Goal: Transaction & Acquisition: Purchase product/service

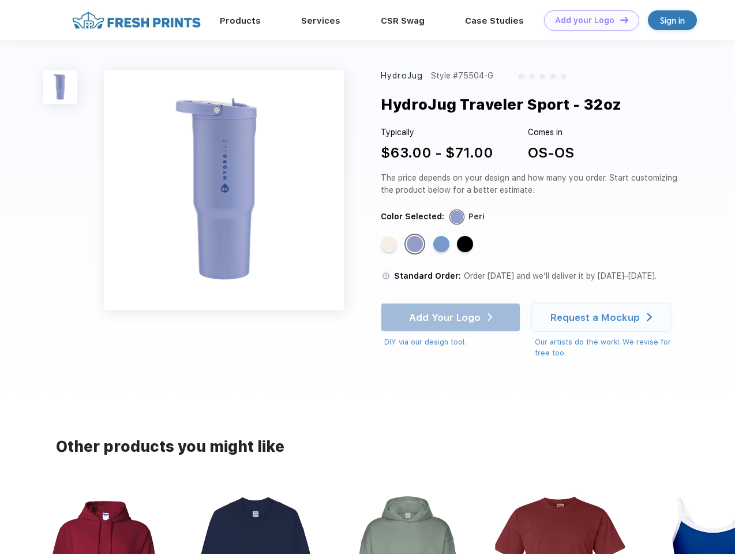
click at [587, 20] on link "Add your Logo Design Tool" at bounding box center [591, 20] width 95 height 20
click at [0, 0] on div "Design Tool" at bounding box center [0, 0] width 0 height 0
click at [619, 20] on link "Add your Logo Design Tool" at bounding box center [591, 20] width 95 height 20
click at [61, 87] on img at bounding box center [60, 87] width 34 height 34
click at [390, 245] on div "Standard Color" at bounding box center [389, 244] width 16 height 16
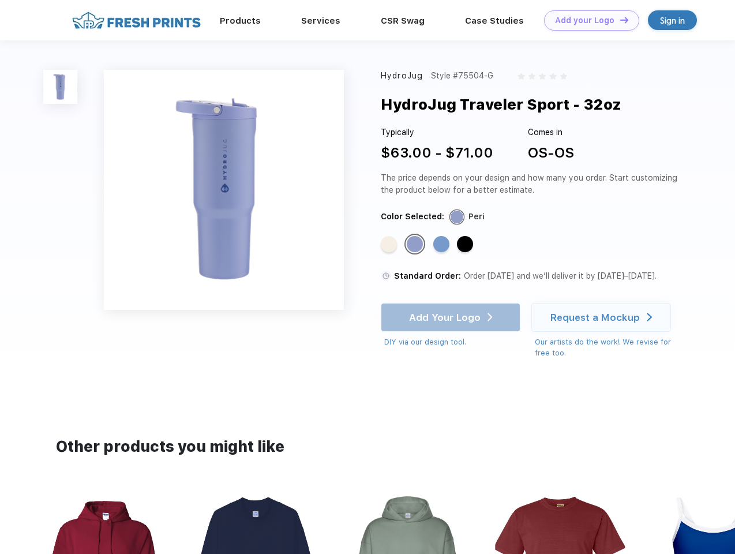
click at [416, 245] on div "Standard Color" at bounding box center [415, 244] width 16 height 16
click at [443, 245] on div "Standard Color" at bounding box center [441, 244] width 16 height 16
click at [466, 245] on div "Standard Color" at bounding box center [465, 244] width 16 height 16
click at [452, 317] on div "Add Your Logo DIY via our design tool. Ah shoot! This product isn't up in our d…" at bounding box center [451, 325] width 140 height 45
click at [603, 317] on div "Request a Mockup" at bounding box center [594, 318] width 89 height 12
